Goal: Find specific page/section: Find specific page/section

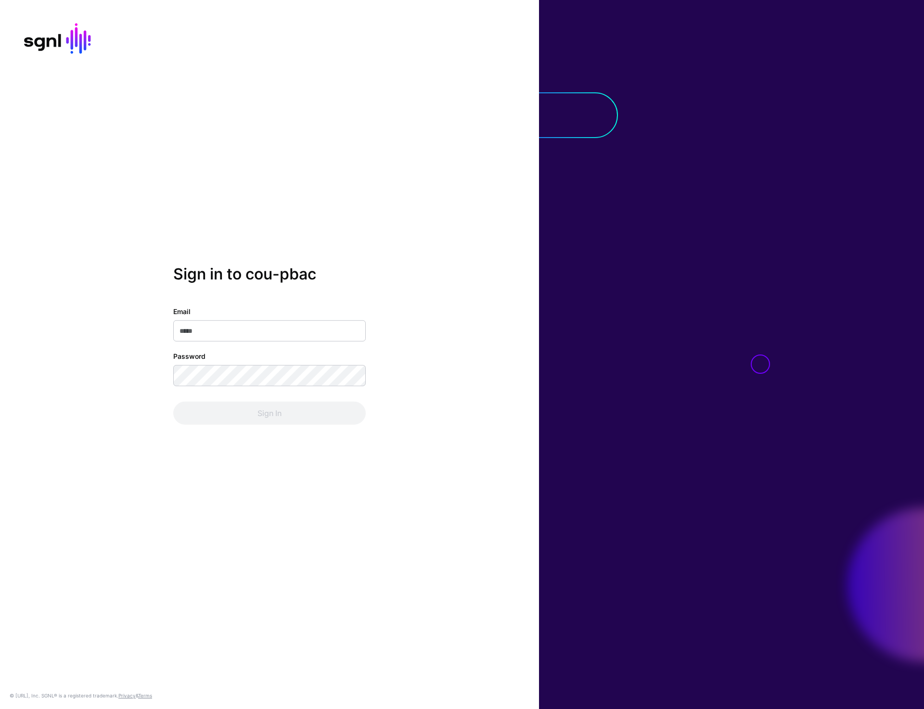
click at [812, 370] on div at bounding box center [731, 354] width 385 height 709
type input "**********"
click at [259, 416] on button "Sign In" at bounding box center [269, 413] width 192 height 23
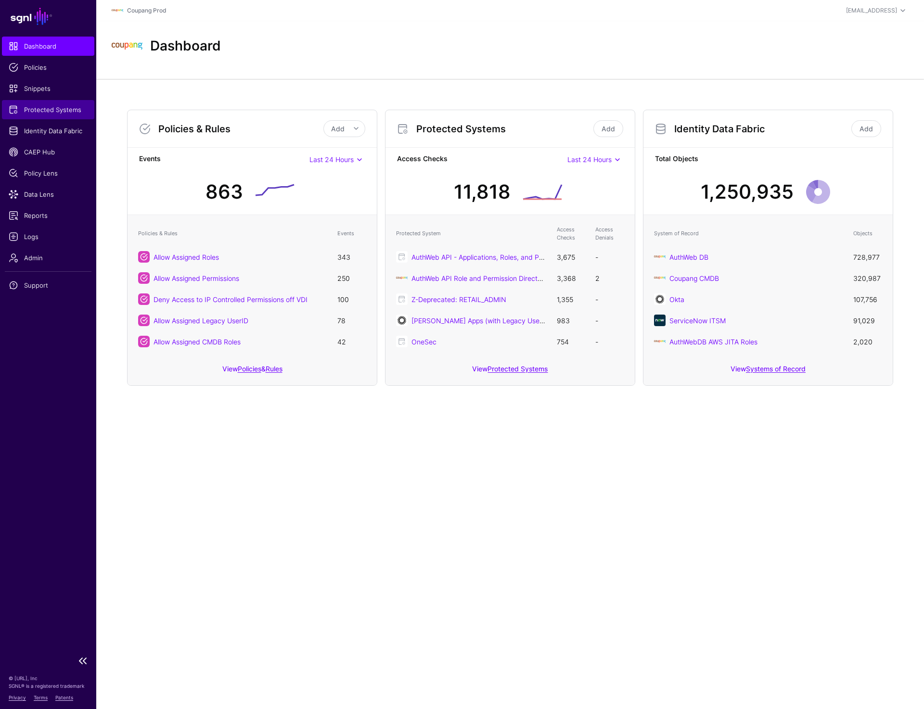
click at [46, 113] on span "Protected Systems" at bounding box center [48, 110] width 79 height 10
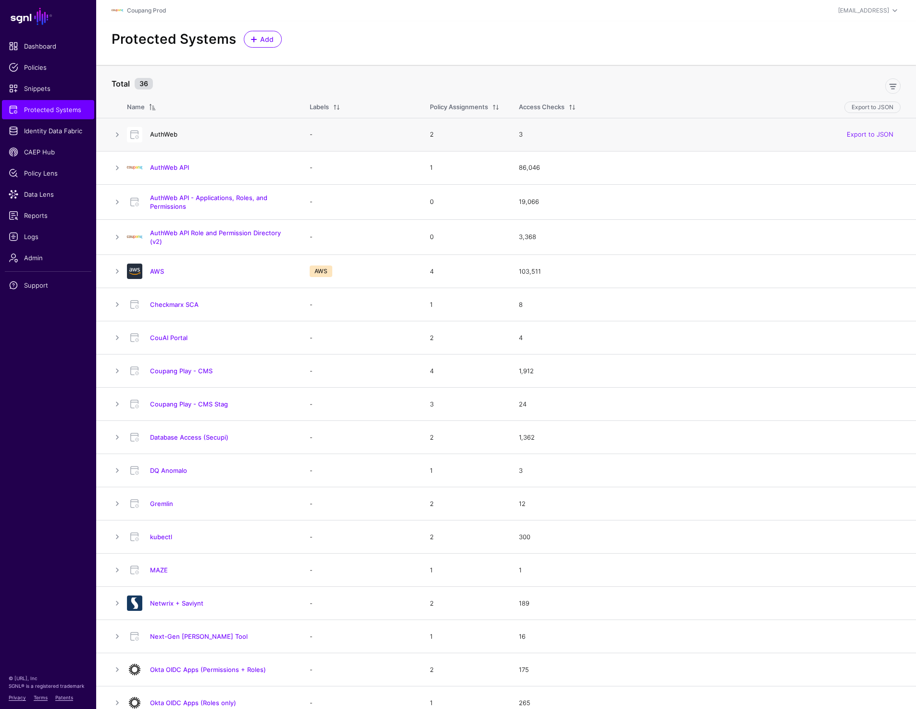
click at [159, 134] on link "AuthWeb" at bounding box center [163, 134] width 27 height 8
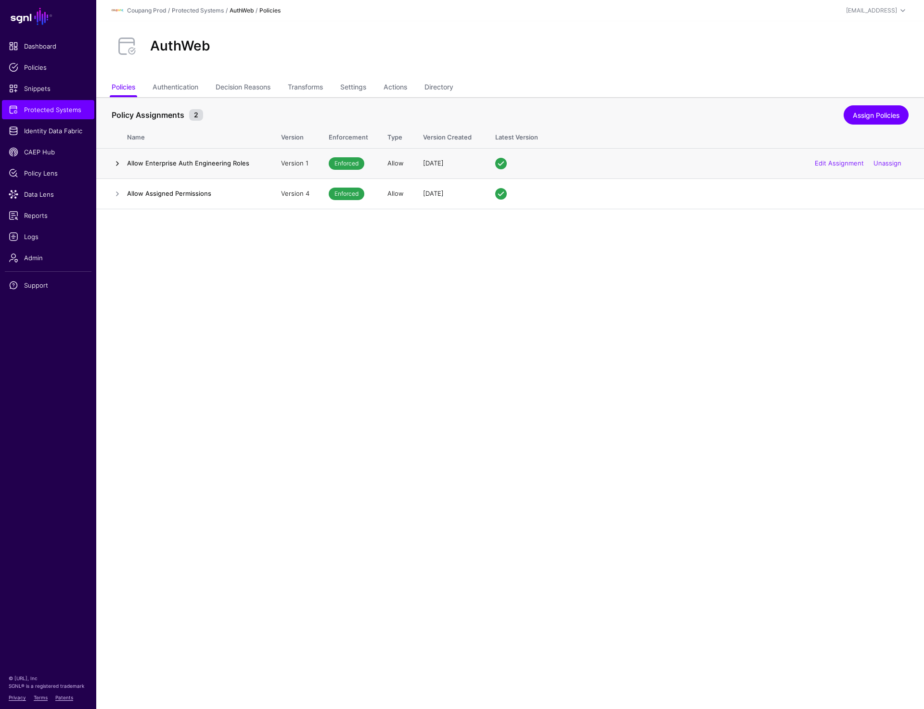
click at [116, 165] on link at bounding box center [118, 164] width 12 height 12
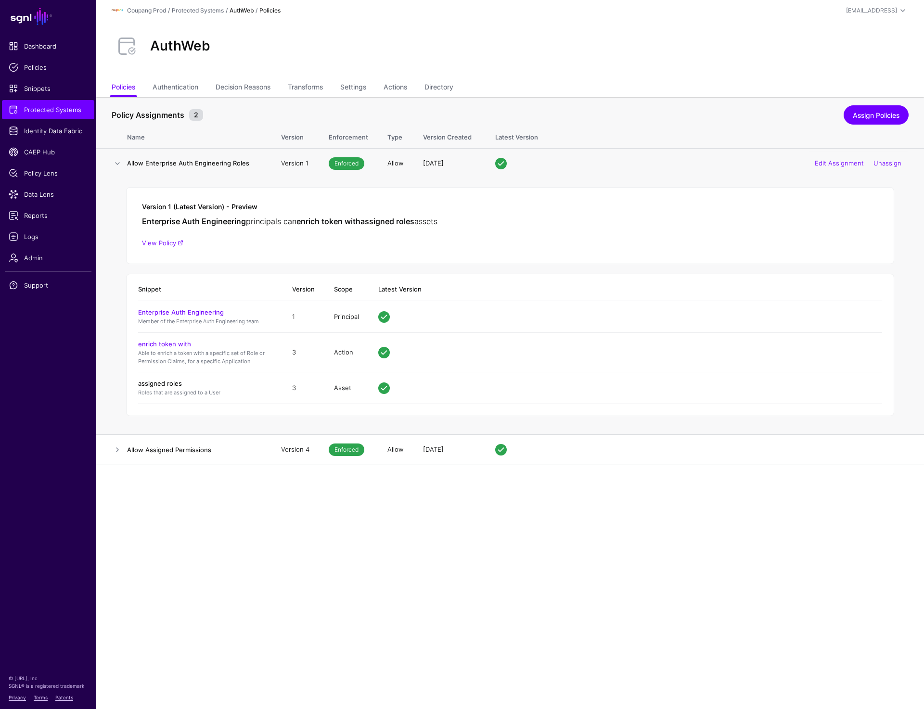
click at [173, 384] on link "assigned roles" at bounding box center [160, 384] width 44 height 8
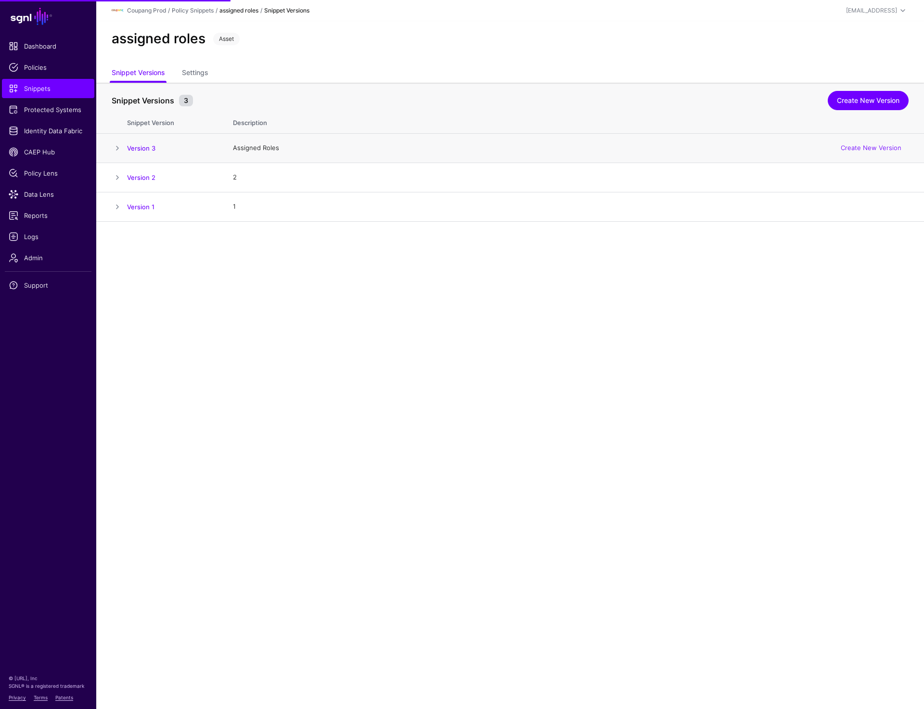
click at [118, 147] on span at bounding box center [118, 148] width 12 height 12
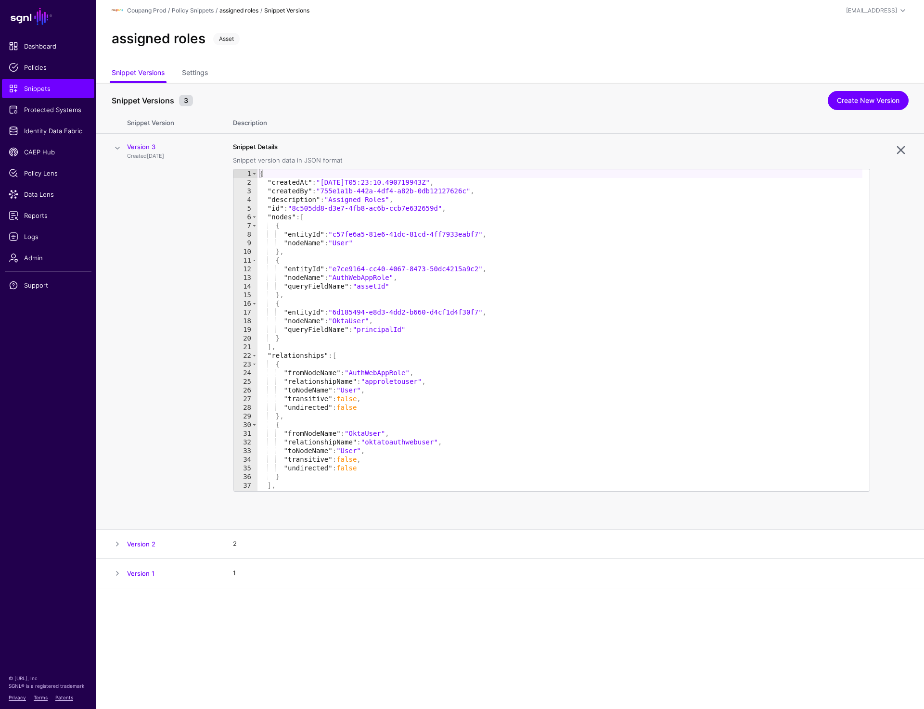
click at [118, 148] on span at bounding box center [118, 148] width 12 height 12
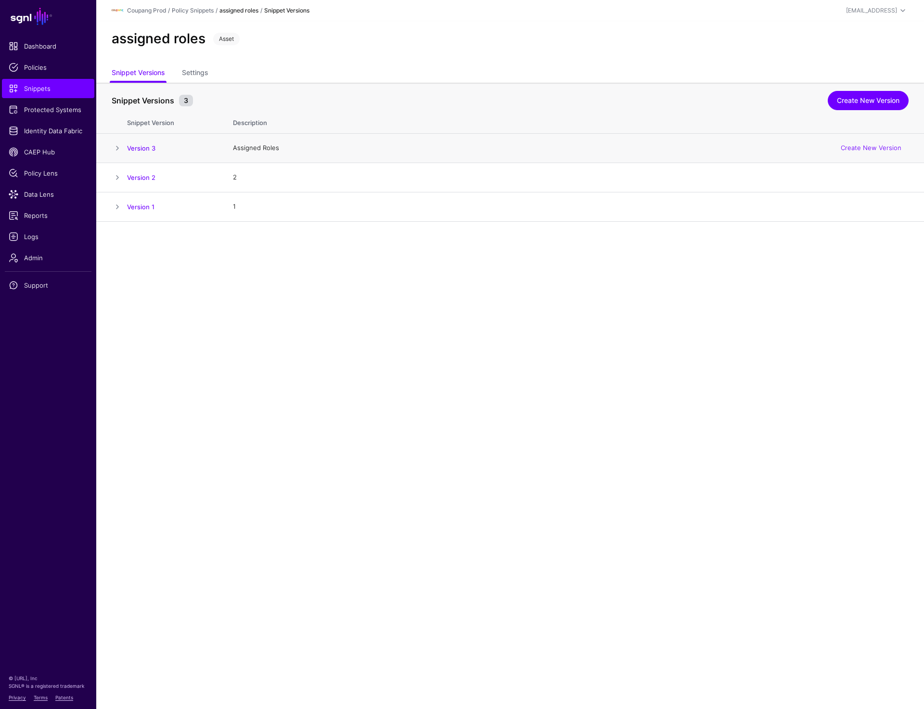
click at [114, 146] on span at bounding box center [118, 148] width 12 height 12
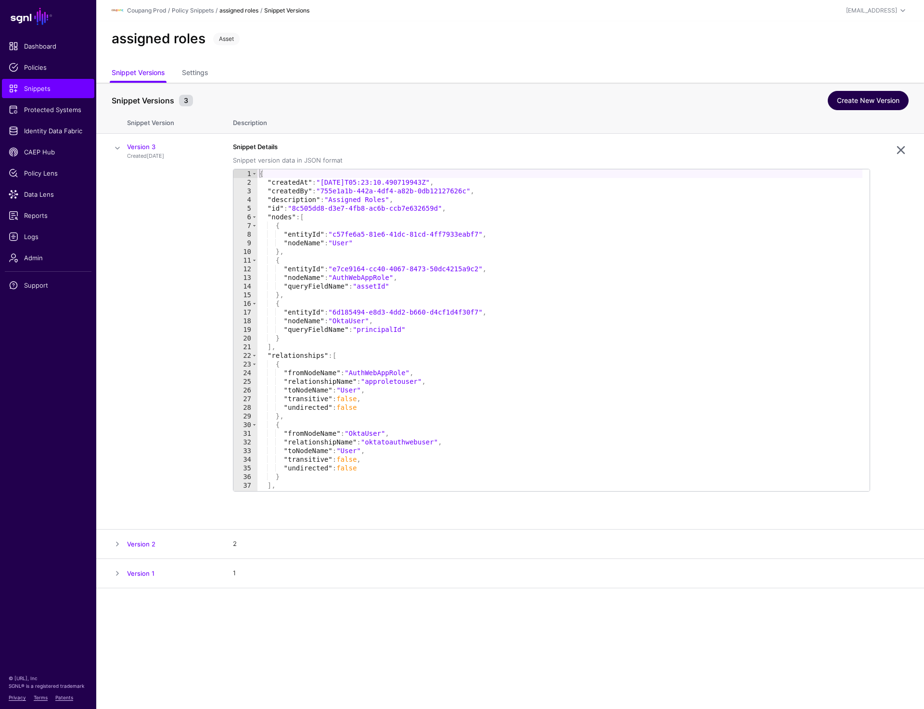
click at [866, 98] on link "Create New Version" at bounding box center [867, 100] width 81 height 19
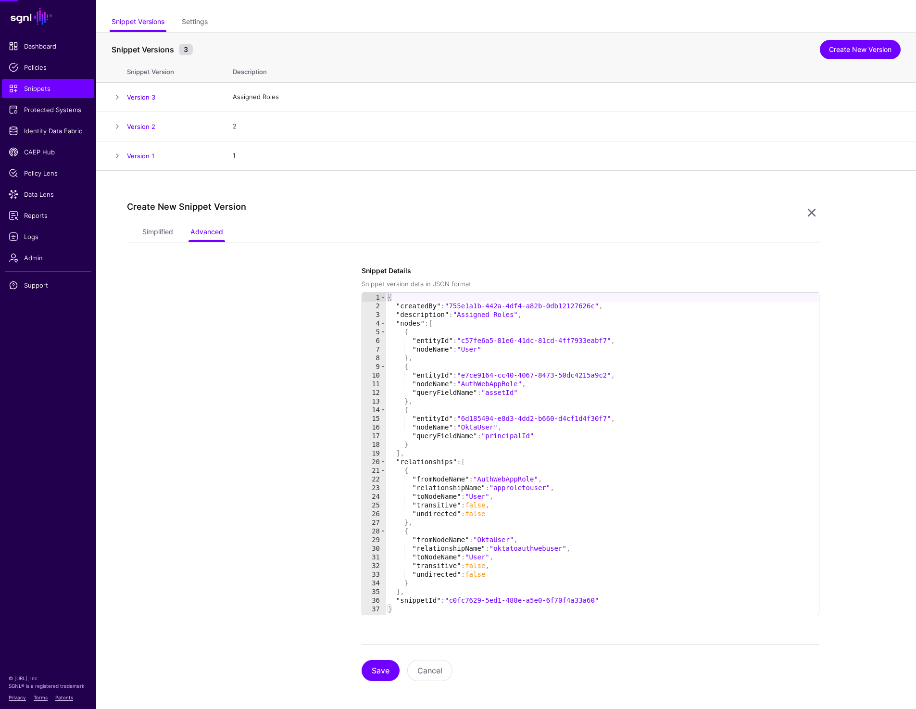
scroll to position [54, 0]
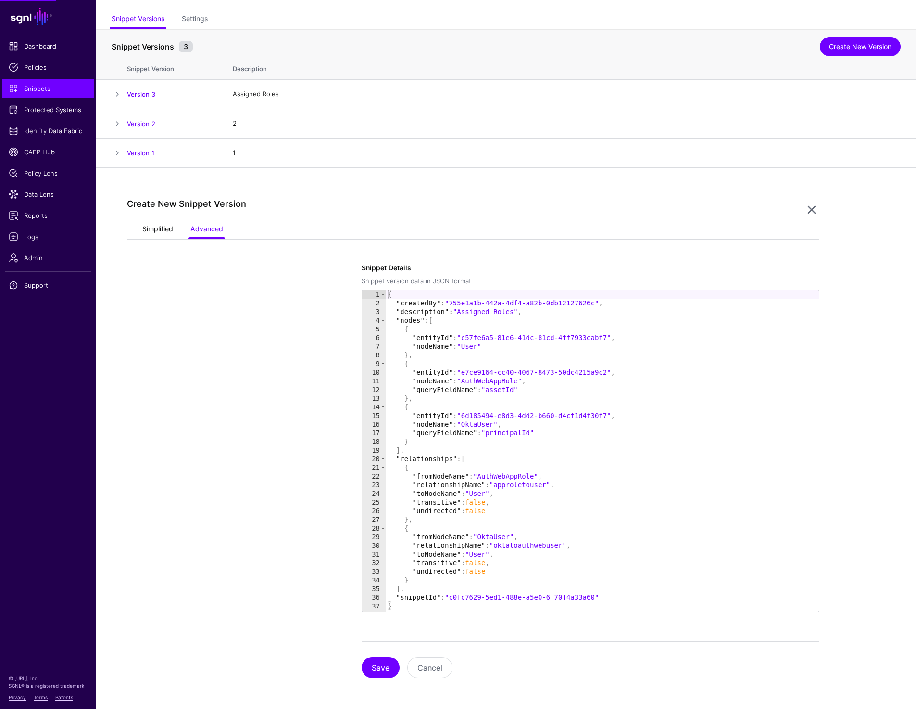
click at [146, 238] on link "Simplified" at bounding box center [157, 230] width 31 height 18
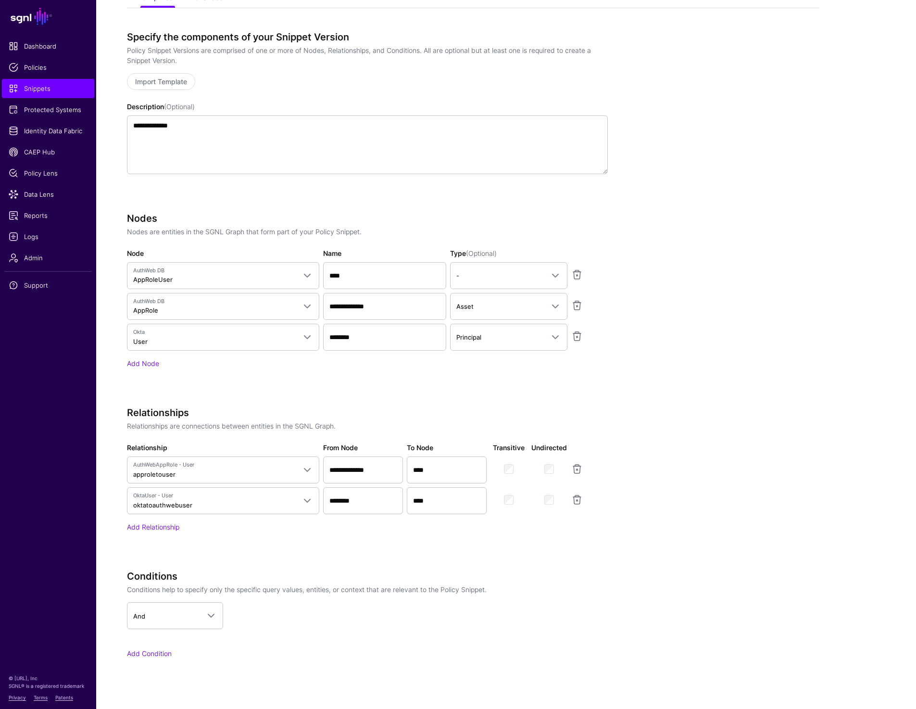
scroll to position [286, 0]
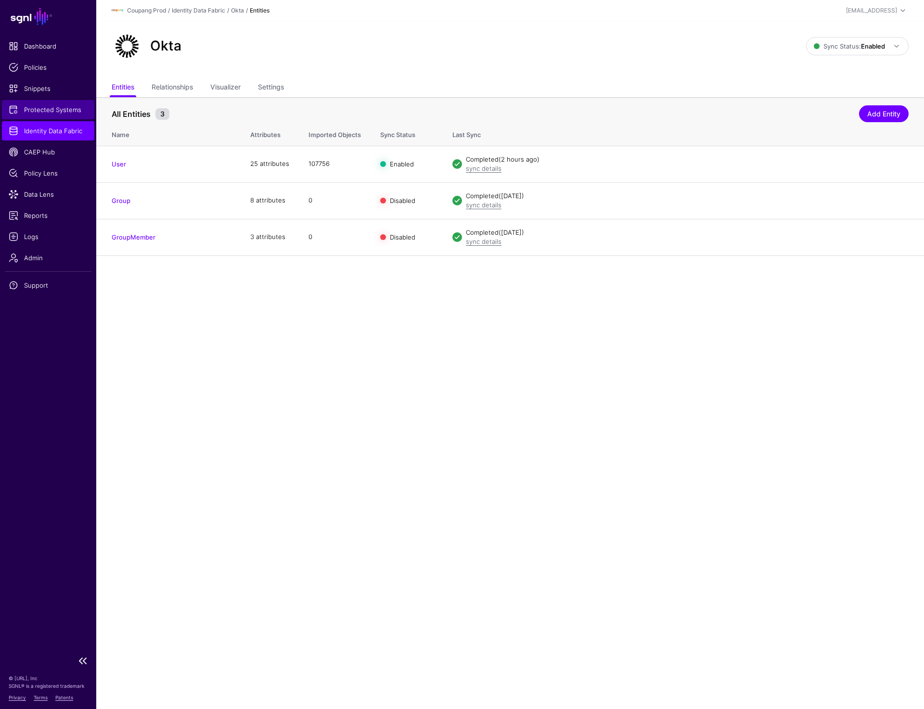
click at [53, 105] on span "Protected Systems" at bounding box center [48, 110] width 79 height 10
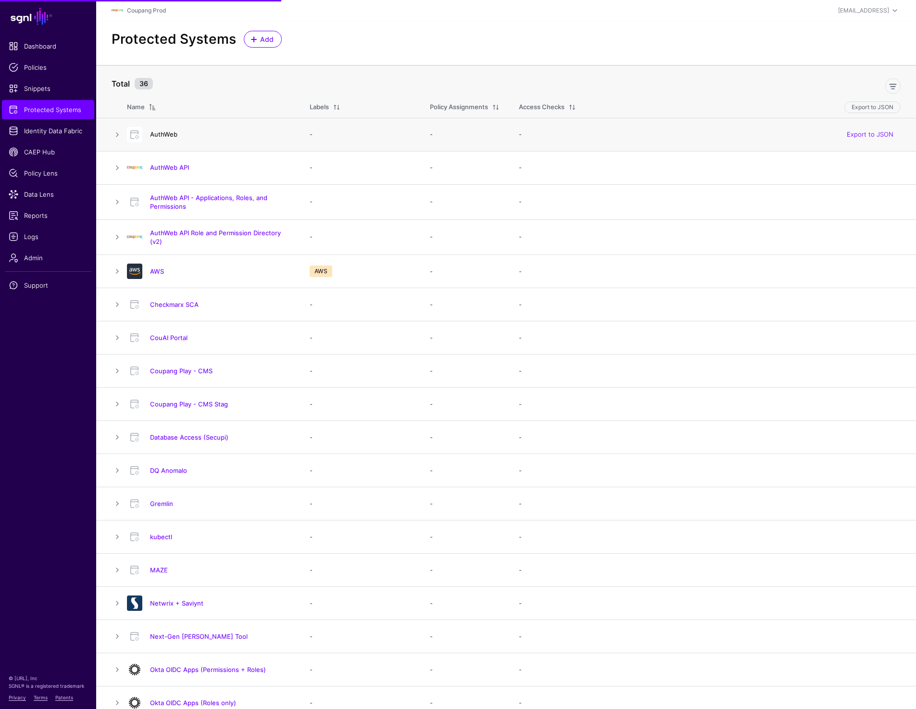
click at [159, 131] on link "AuthWeb" at bounding box center [163, 134] width 27 height 8
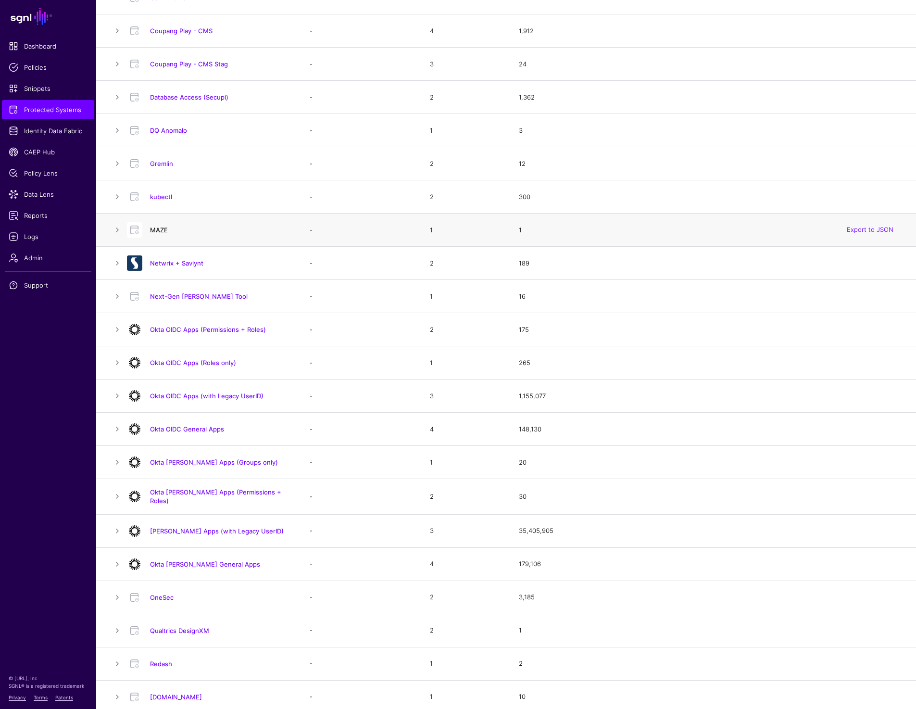
scroll to position [446, 0]
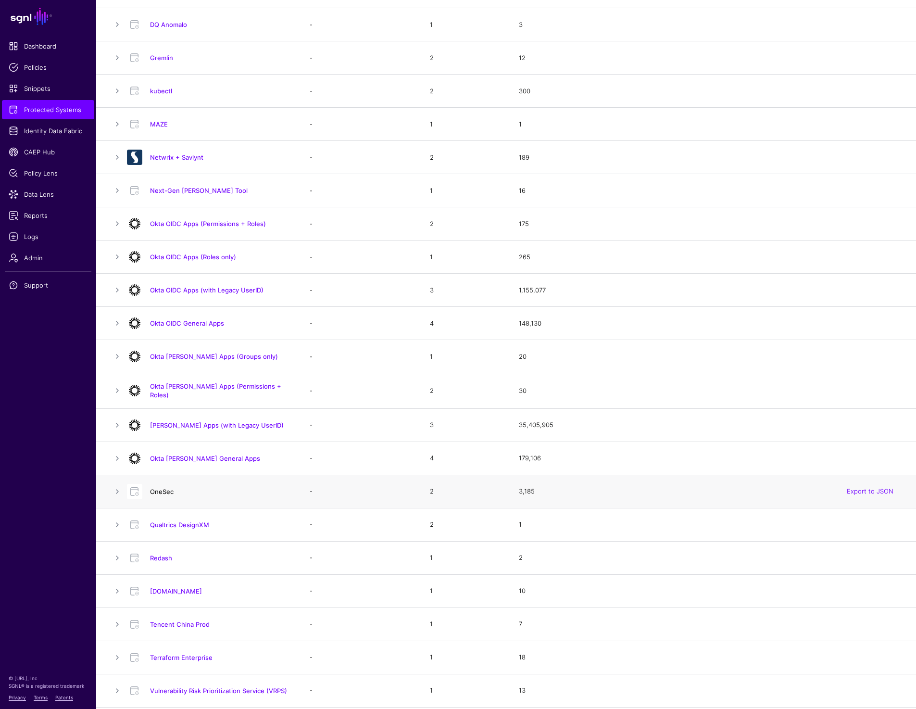
click at [165, 489] on link "OneSec" at bounding box center [162, 492] width 24 height 8
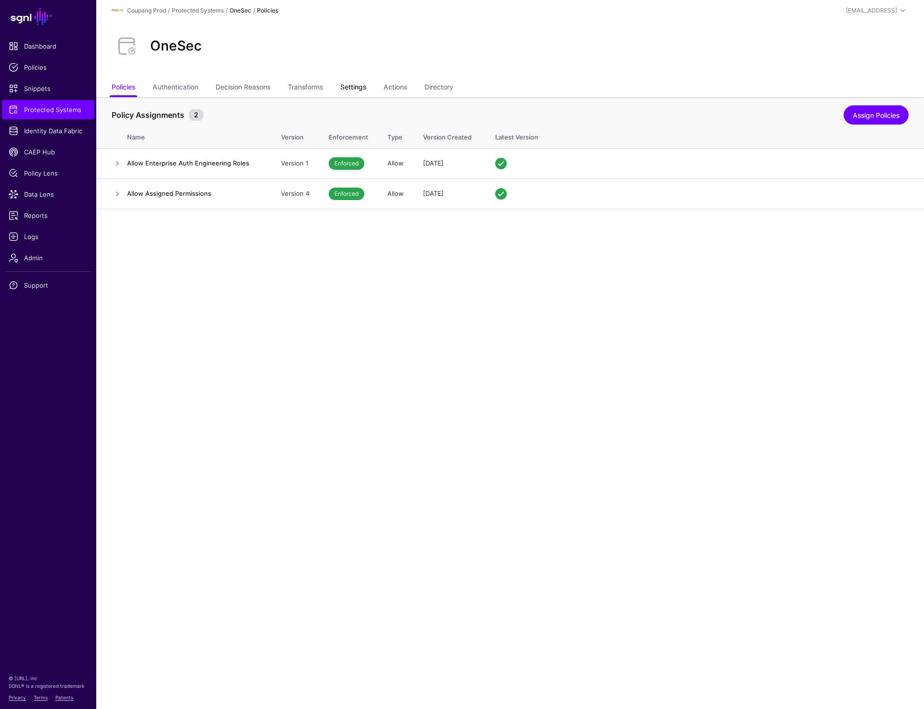
click at [356, 87] on link "Settings" at bounding box center [353, 88] width 26 height 18
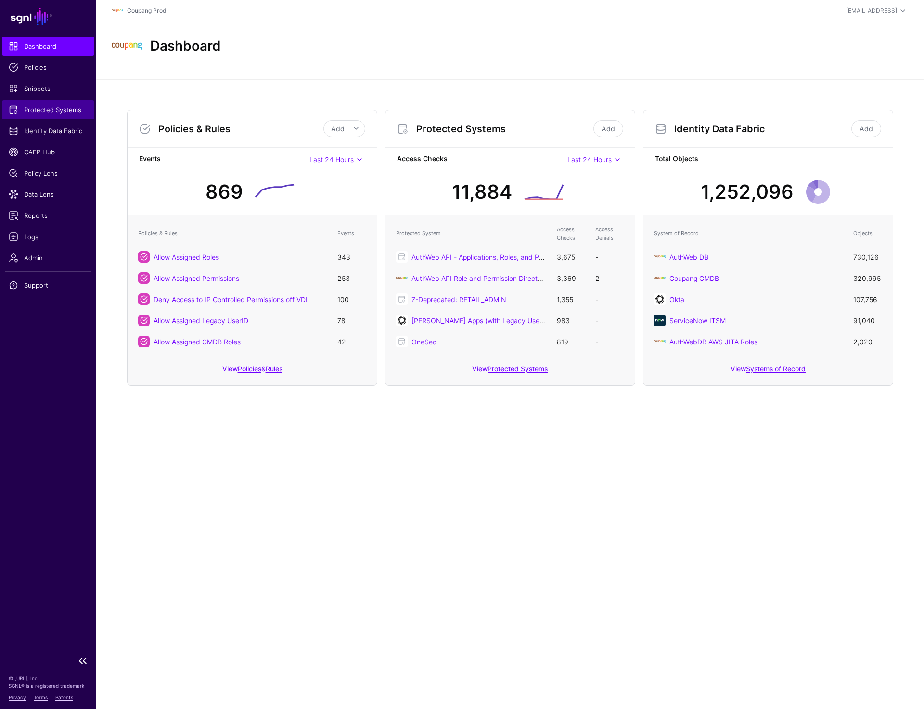
click at [44, 110] on span "Protected Systems" at bounding box center [48, 110] width 79 height 10
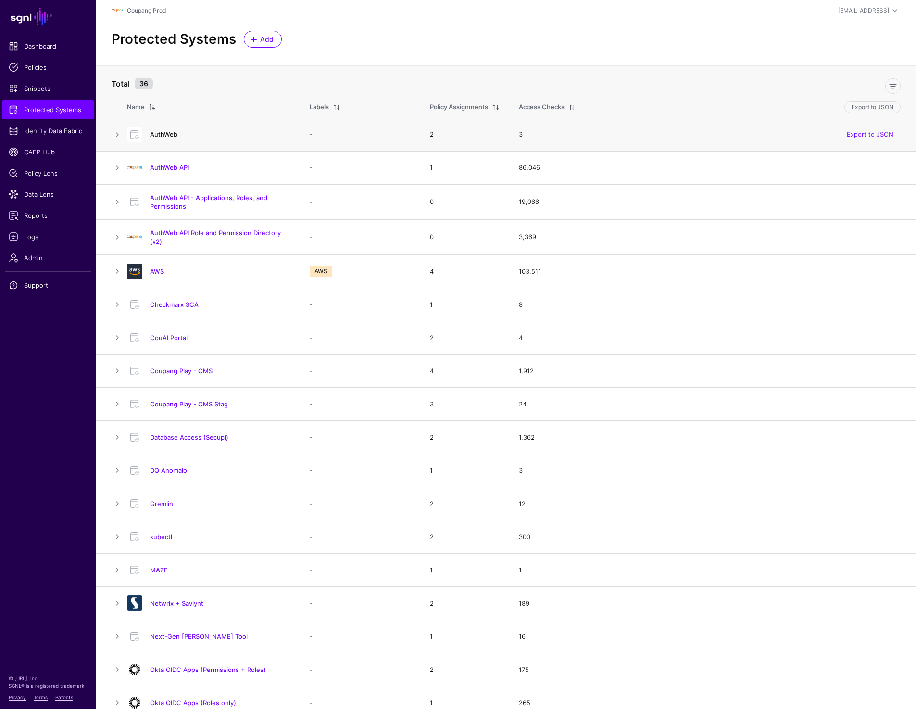
click at [160, 135] on link "AuthWeb" at bounding box center [163, 134] width 27 height 8
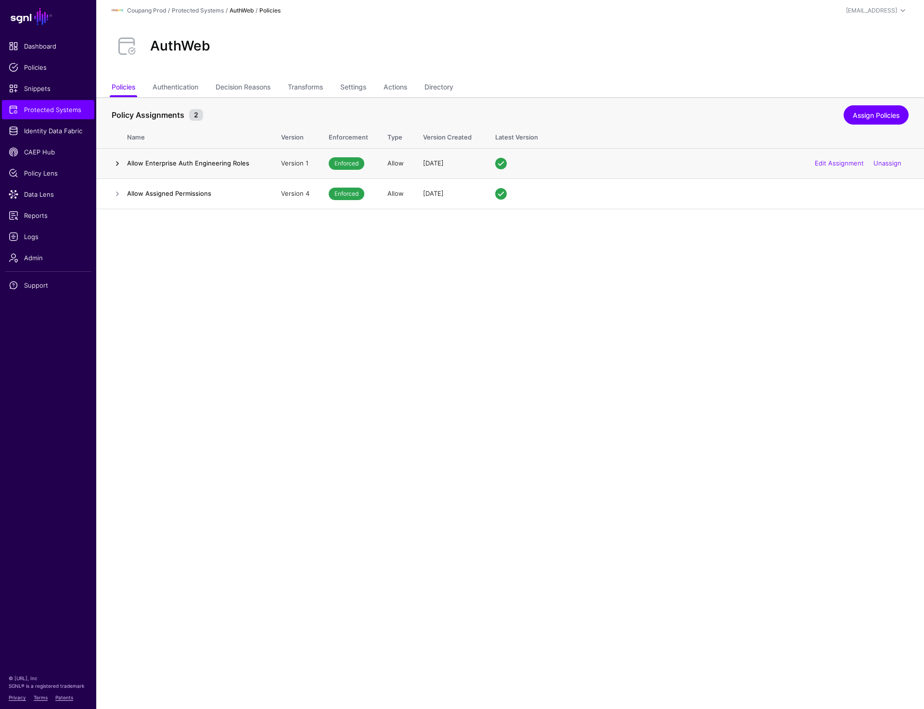
click at [117, 166] on link at bounding box center [118, 164] width 12 height 12
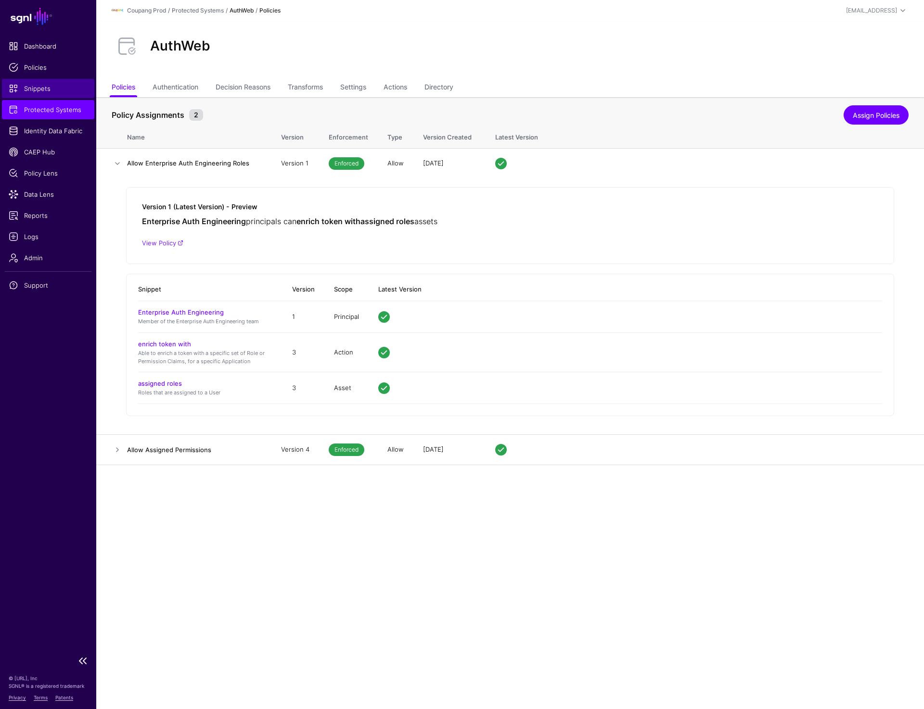
click at [50, 85] on span "Snippets" at bounding box center [48, 89] width 79 height 10
